Goal: Information Seeking & Learning: Learn about a topic

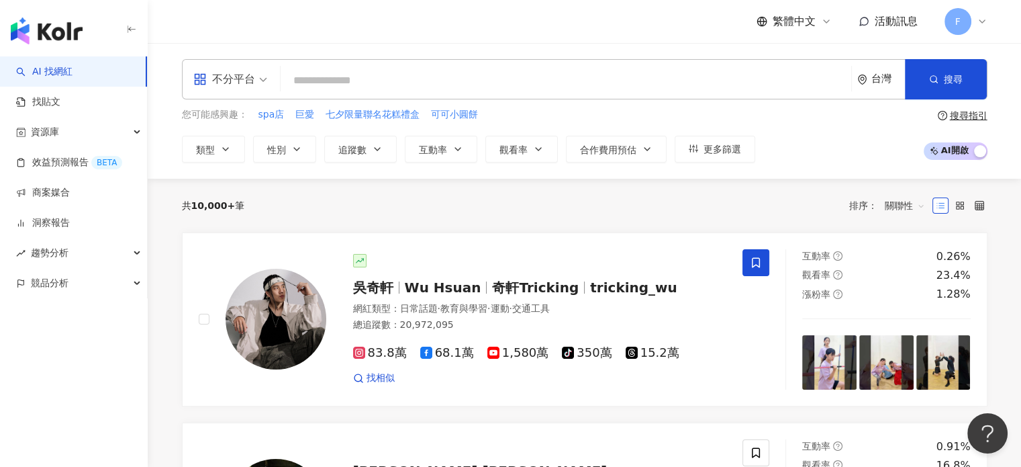
click at [448, 82] on input "search" at bounding box center [566, 81] width 560 height 26
type input "*"
click at [338, 70] on input "search" at bounding box center [566, 81] width 560 height 26
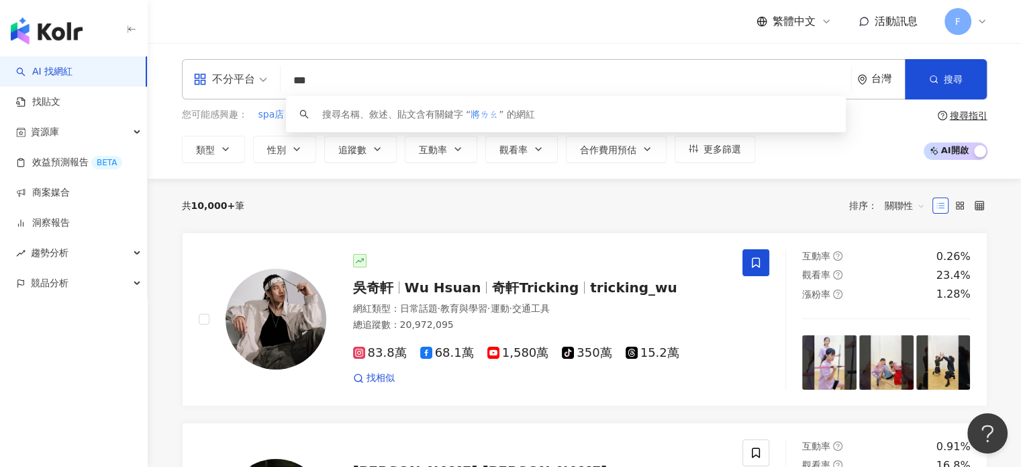
type input "***"
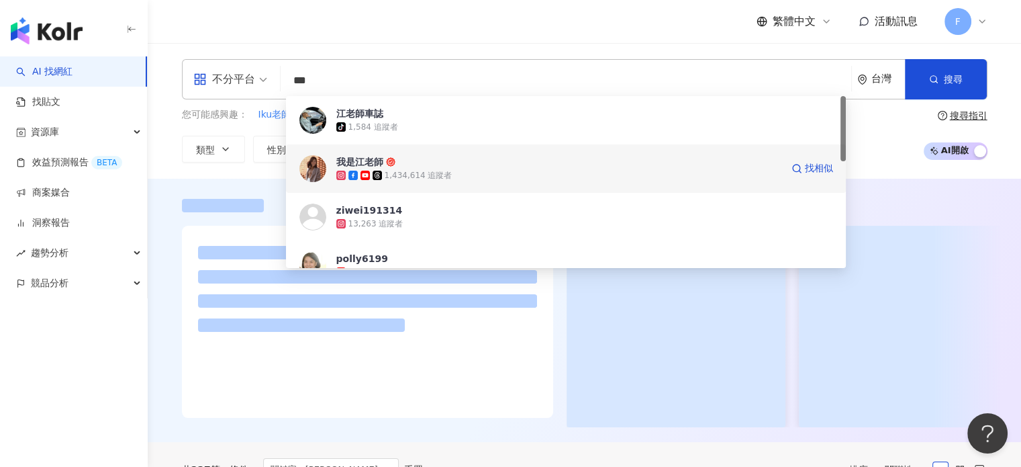
click at [354, 171] on icon at bounding box center [352, 175] width 9 height 9
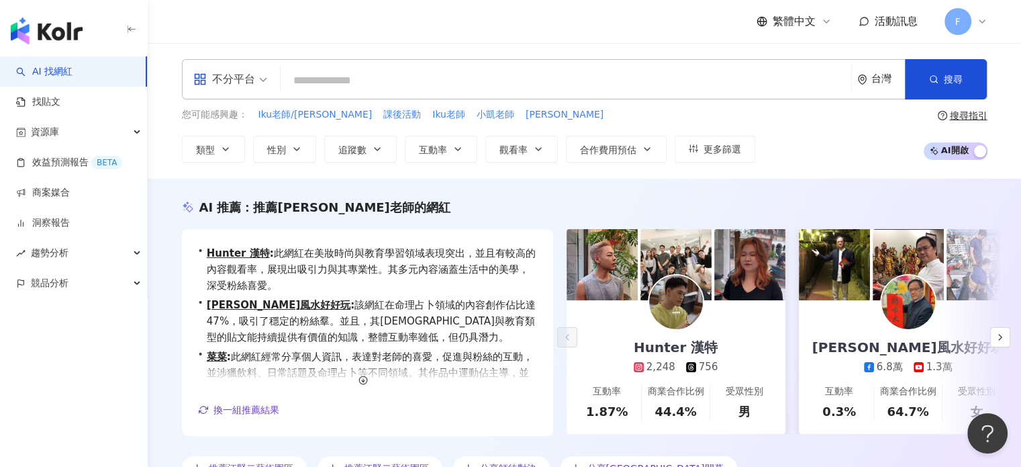
click at [349, 81] on input "search" at bounding box center [566, 81] width 560 height 26
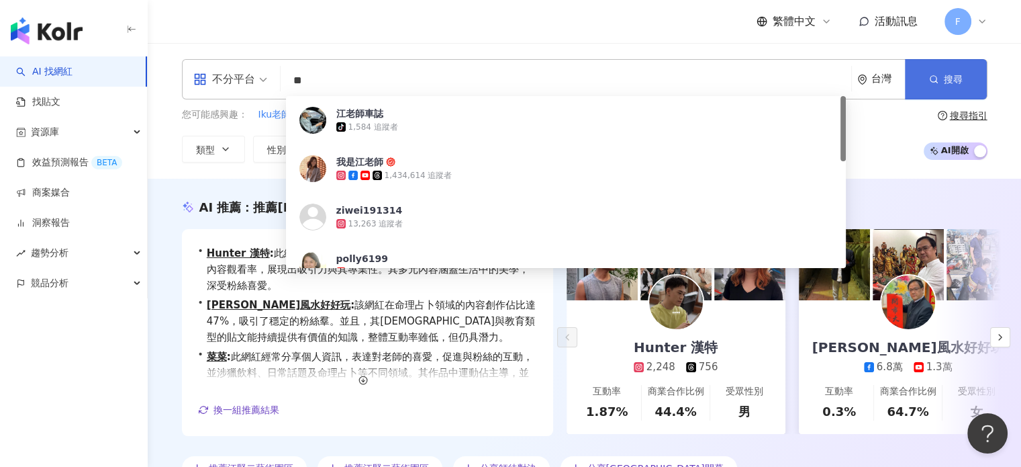
type input "**"
click at [937, 80] on icon "button" at bounding box center [933, 79] width 9 height 9
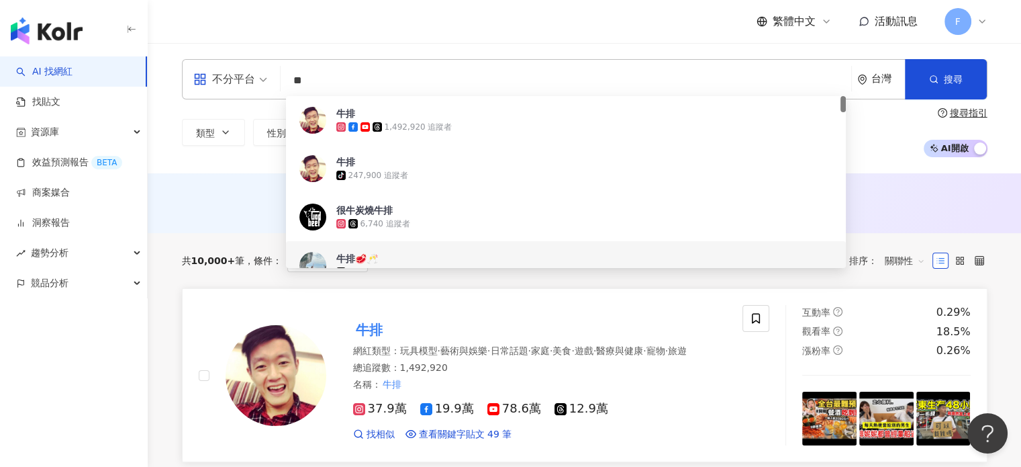
click at [544, 368] on div "網紅類型 ： 玩具模型 · 藝術與娛樂 · 日常話題 · 家庭 · 美食 · 遊戲 · 醫療與健康 · 寵物 · 旅遊 總追蹤數 ： 1,492,920 名稱…" at bounding box center [540, 367] width 374 height 46
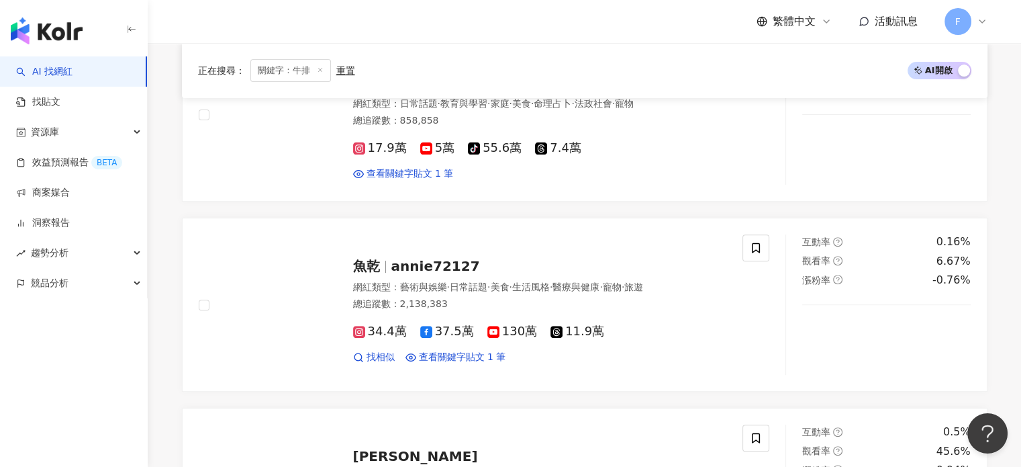
scroll to position [537, 0]
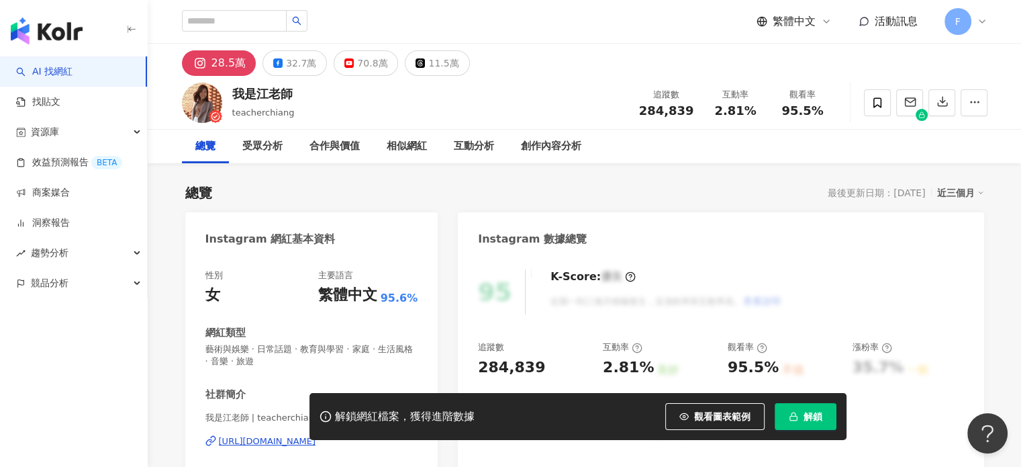
click at [824, 410] on button "解鎖" at bounding box center [806, 416] width 62 height 27
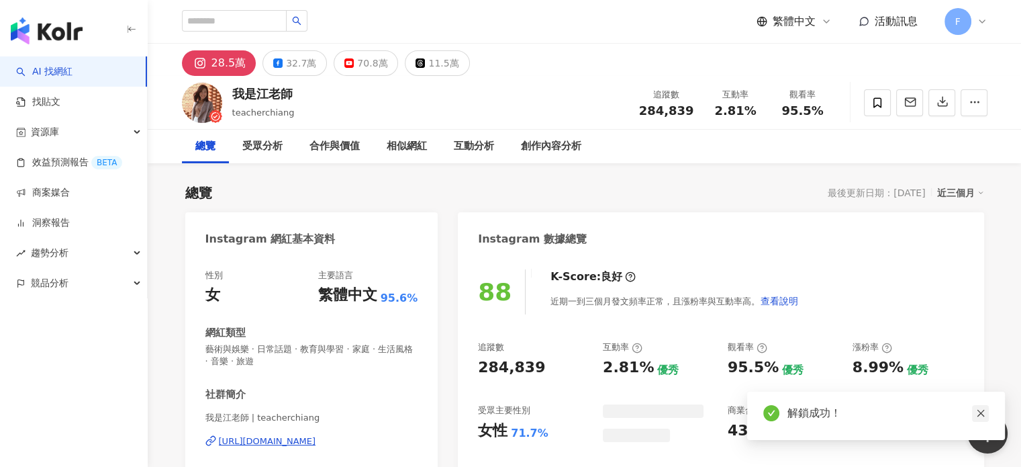
click at [983, 413] on icon "close" at bounding box center [980, 412] width 9 height 9
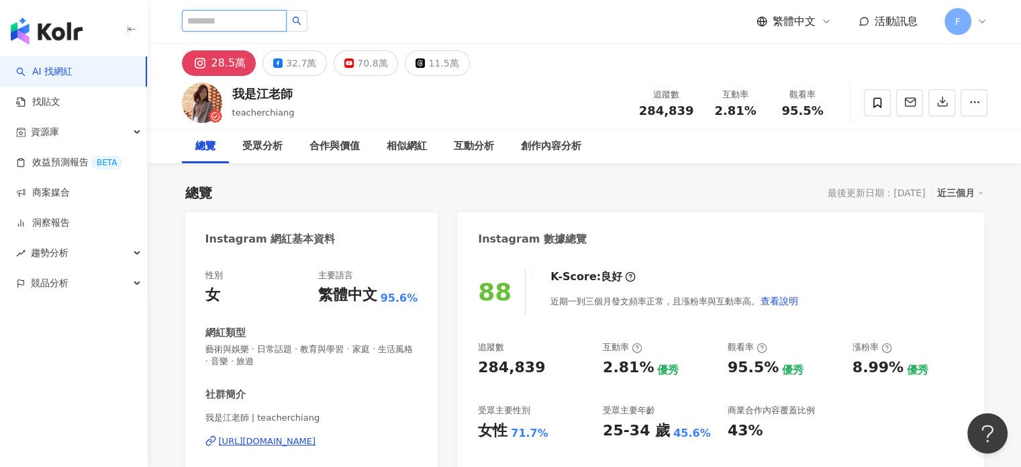
click at [255, 19] on input "search" at bounding box center [234, 20] width 105 height 21
type input "***"
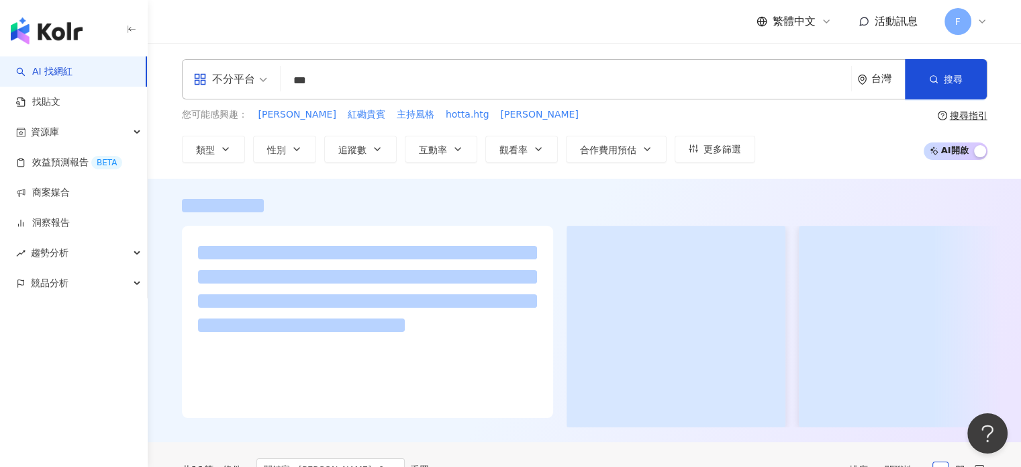
click at [365, 72] on input "***" at bounding box center [566, 81] width 560 height 26
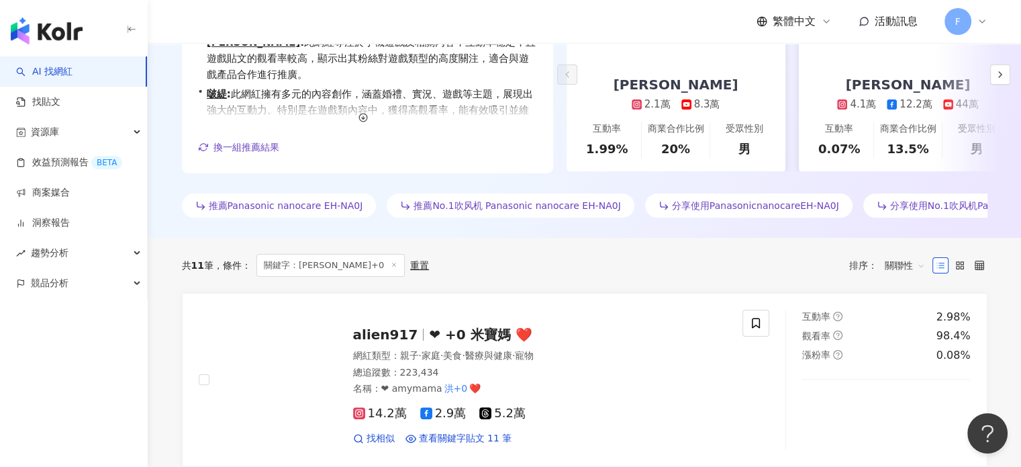
scroll to position [269, 0]
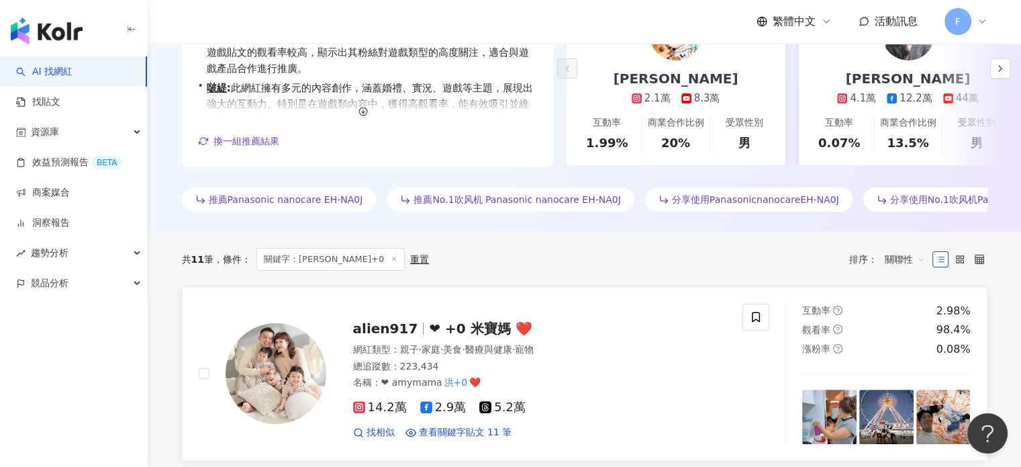
click at [480, 336] on span "❤ +0 米寶媽 ❤️" at bounding box center [480, 328] width 103 height 16
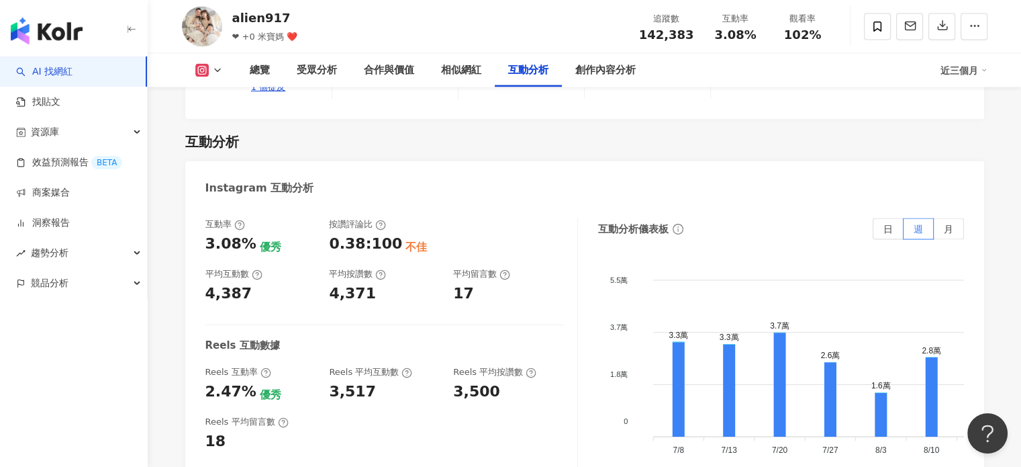
scroll to position [2685, 0]
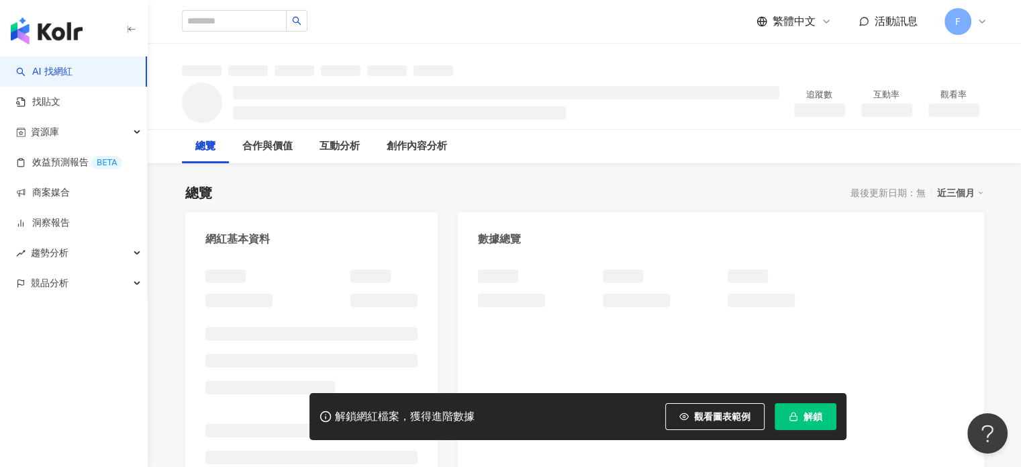
click at [811, 411] on span "解鎖" at bounding box center [813, 416] width 19 height 11
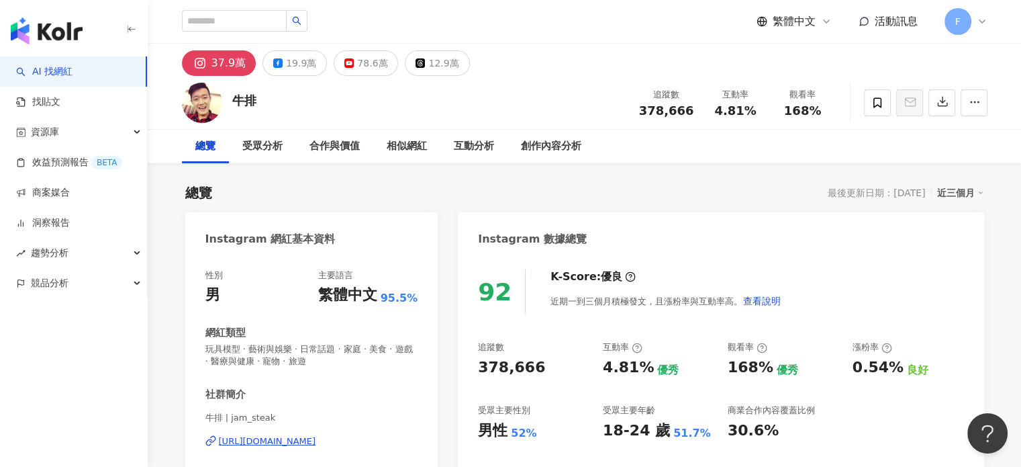
click at [228, 7] on div "繁體中文 活動訊息 F" at bounding box center [585, 21] width 806 height 43
click at [230, 17] on input "search" at bounding box center [234, 20] width 105 height 21
type input "****"
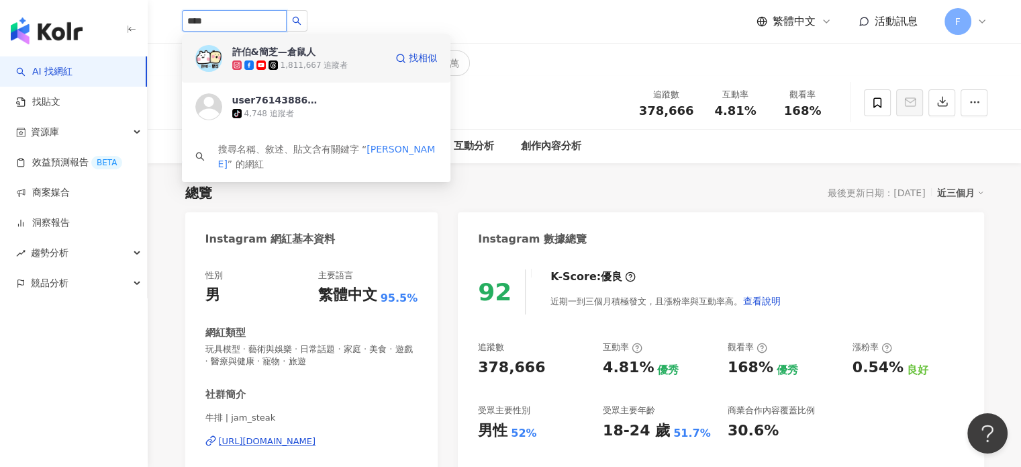
click at [365, 67] on div "1,811,667 追蹤者" at bounding box center [308, 64] width 153 height 13
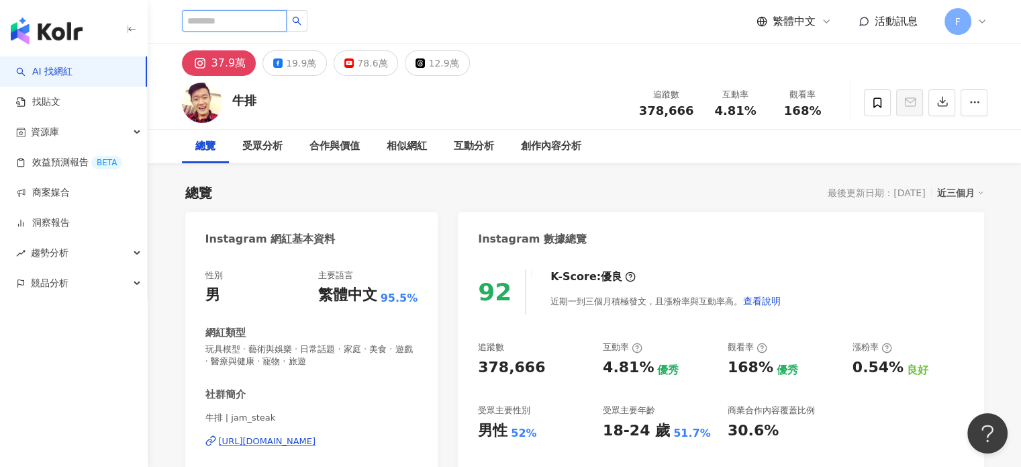
click at [287, 21] on input "search" at bounding box center [234, 20] width 105 height 21
type input "****"
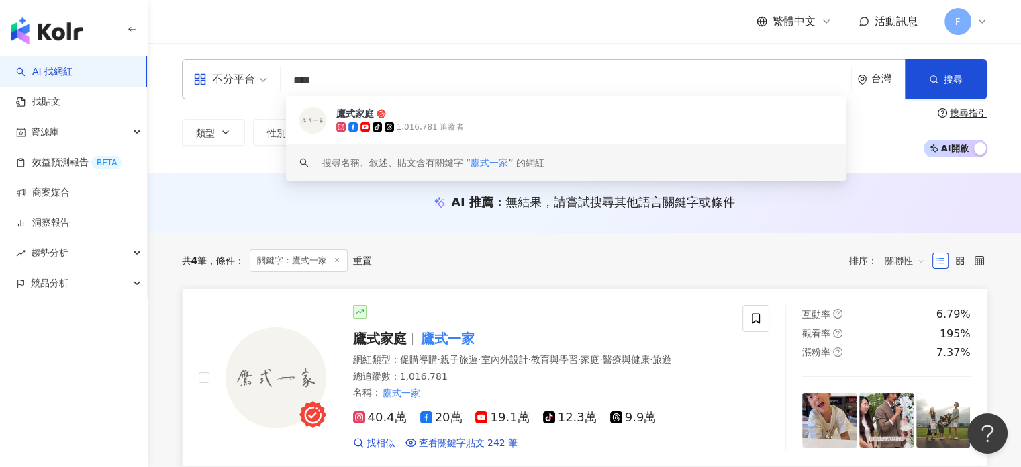
click at [459, 337] on mark "鷹式一家" at bounding box center [447, 338] width 59 height 21
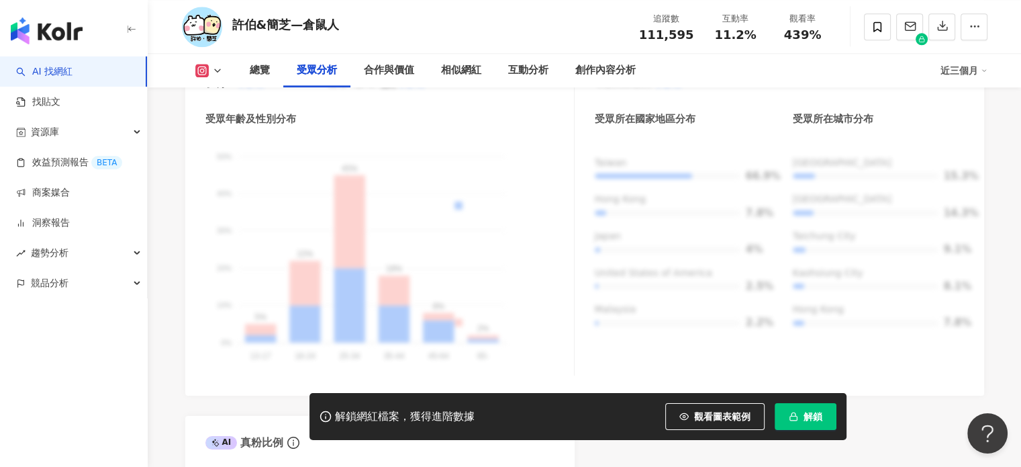
scroll to position [1521, 0]
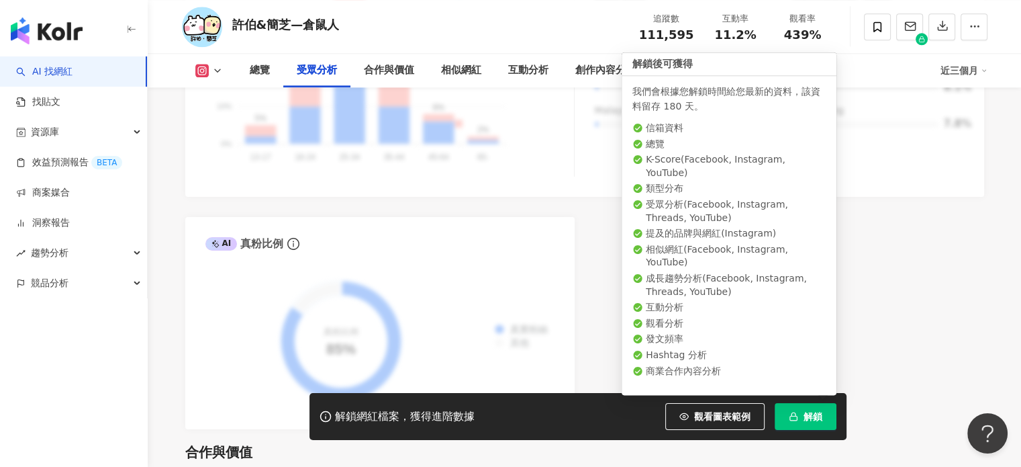
click at [802, 418] on button "解鎖" at bounding box center [806, 416] width 62 height 27
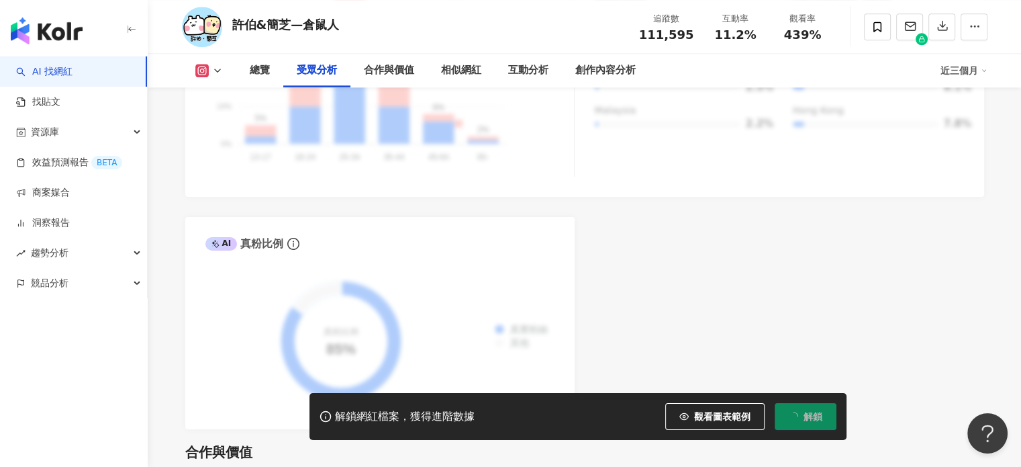
click at [222, 66] on icon at bounding box center [217, 70] width 11 height 11
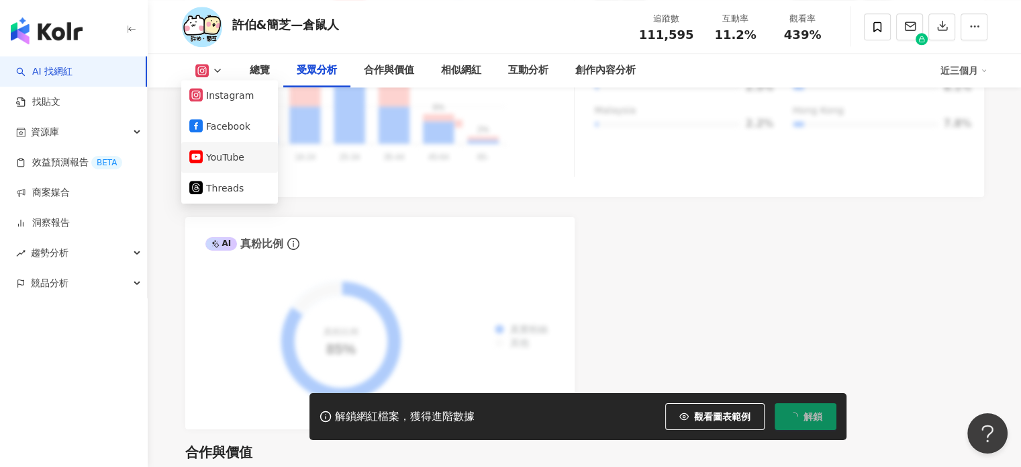
click at [228, 152] on button "YouTube" at bounding box center [229, 157] width 81 height 19
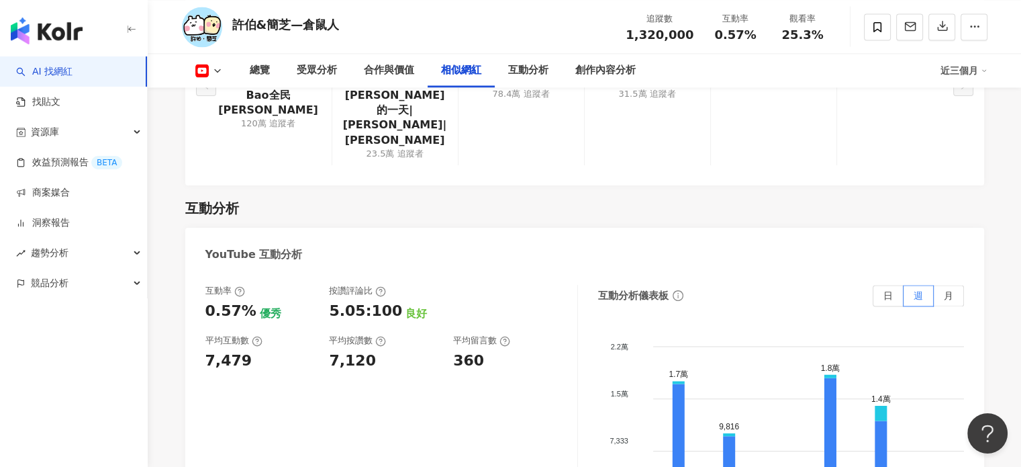
scroll to position [2093, 0]
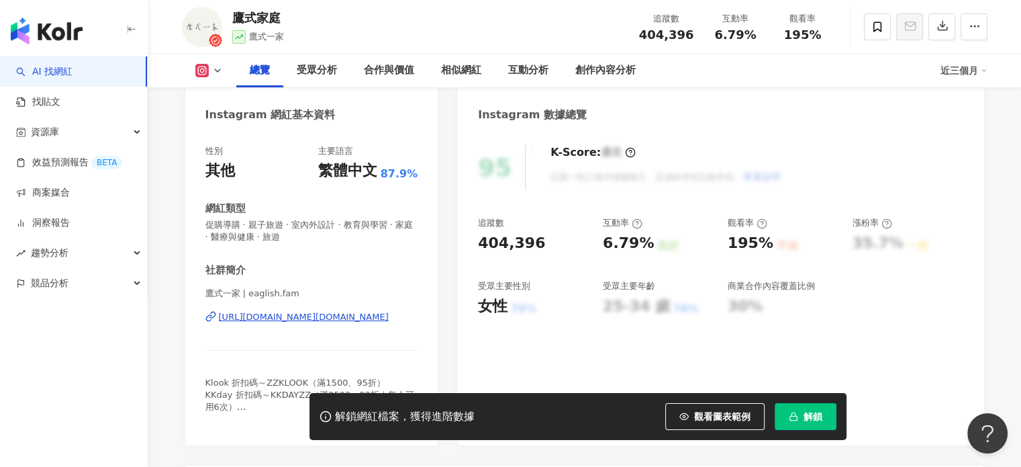
scroll to position [179, 0]
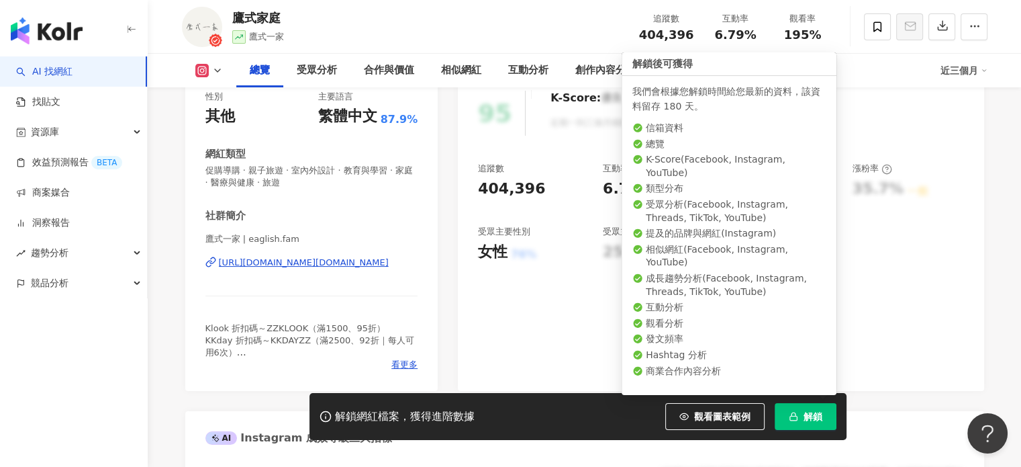
click at [812, 414] on span "解鎖" at bounding box center [813, 416] width 19 height 11
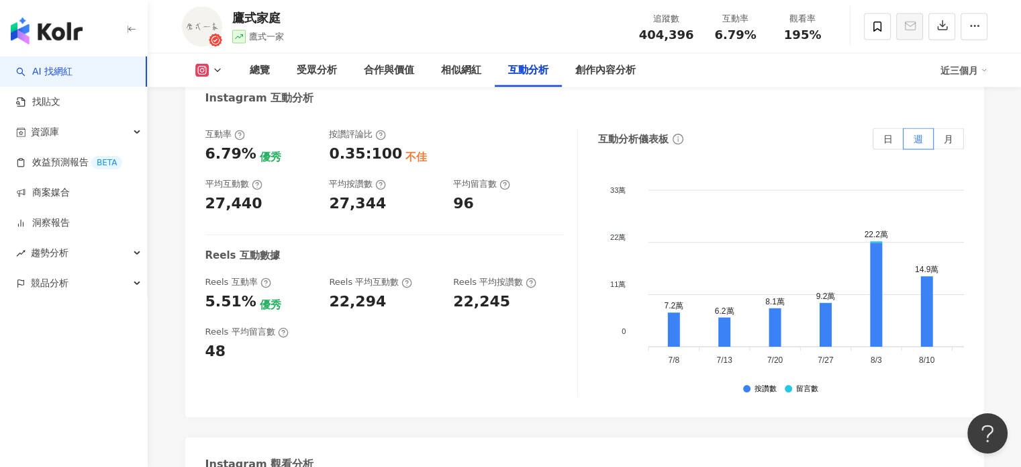
scroll to position [2775, 0]
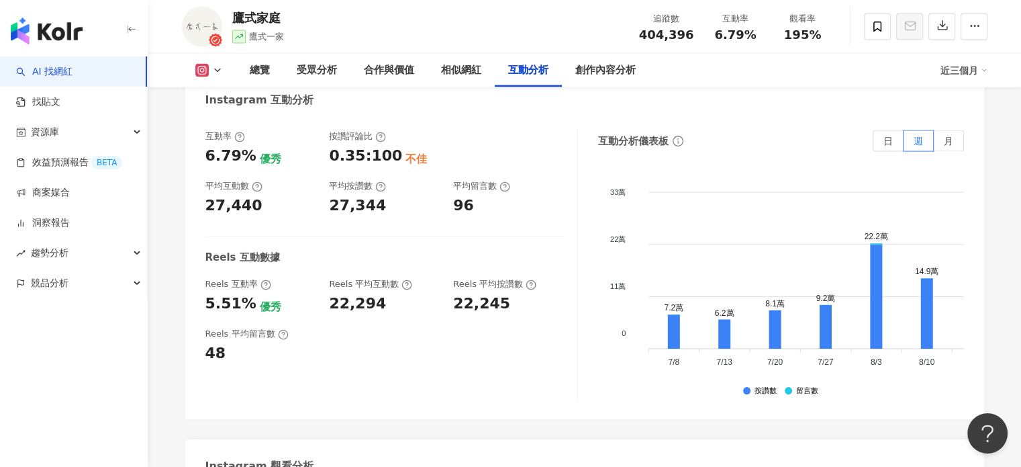
click at [593, 439] on div "Instagram 觀看分析" at bounding box center [584, 461] width 799 height 44
click at [592, 439] on div "Instagram 觀看分析" at bounding box center [584, 461] width 799 height 44
